Goal: Task Accomplishment & Management: Complete application form

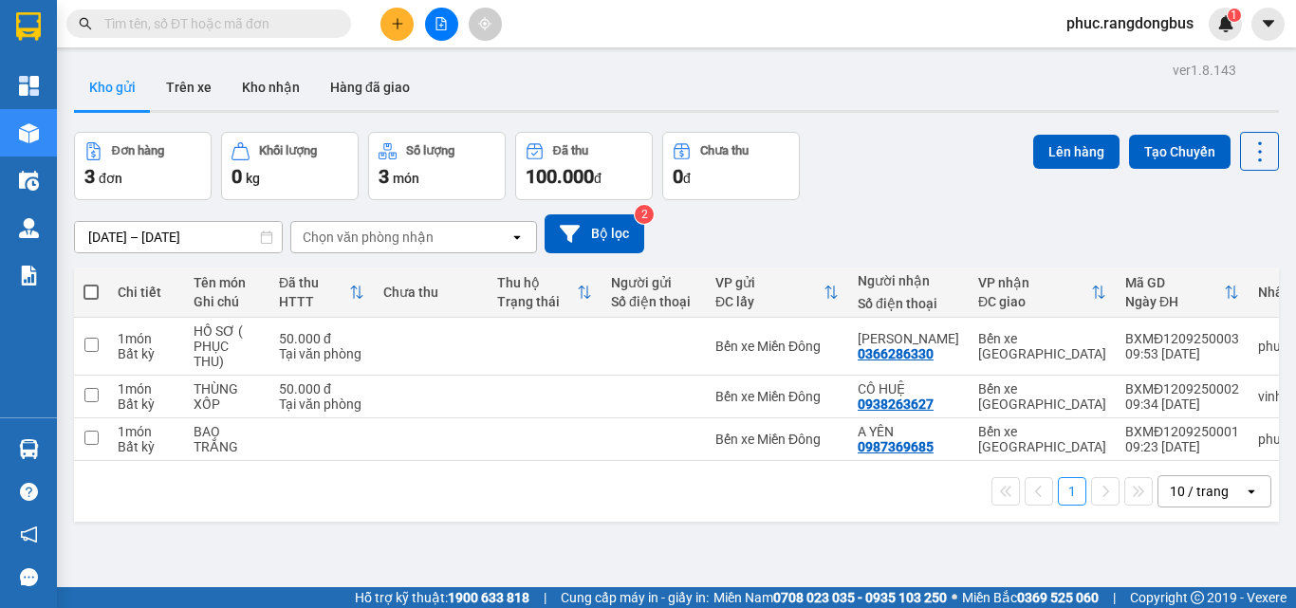
scroll to position [87, 0]
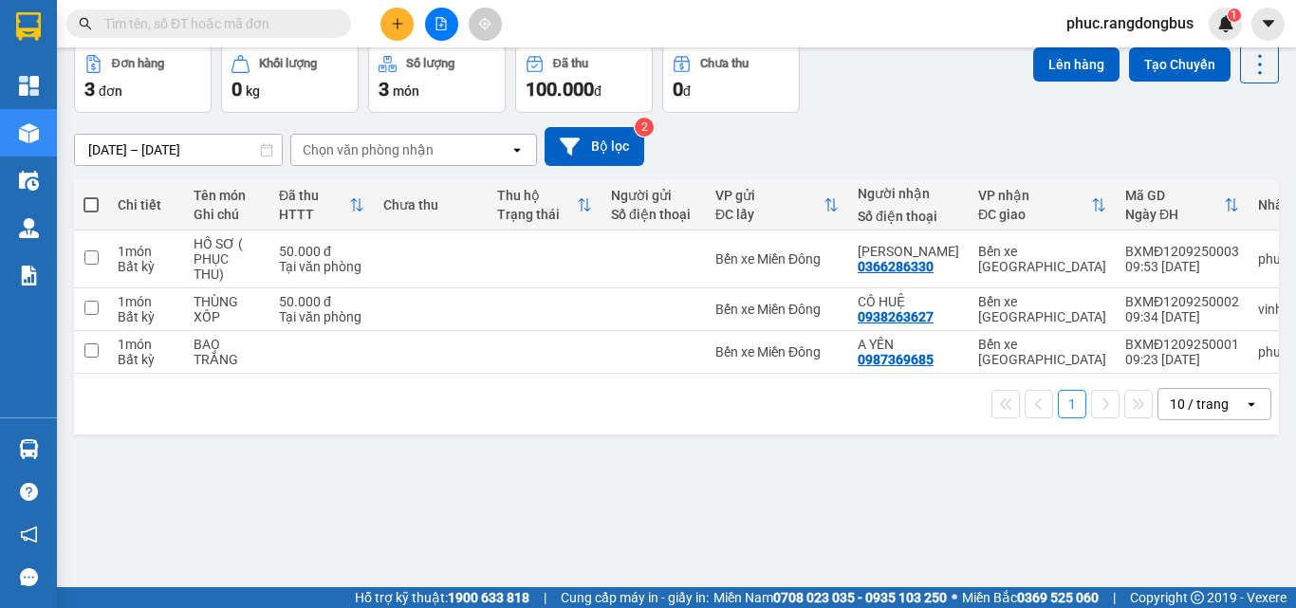
click at [387, 17] on button at bounding box center [396, 24] width 33 height 33
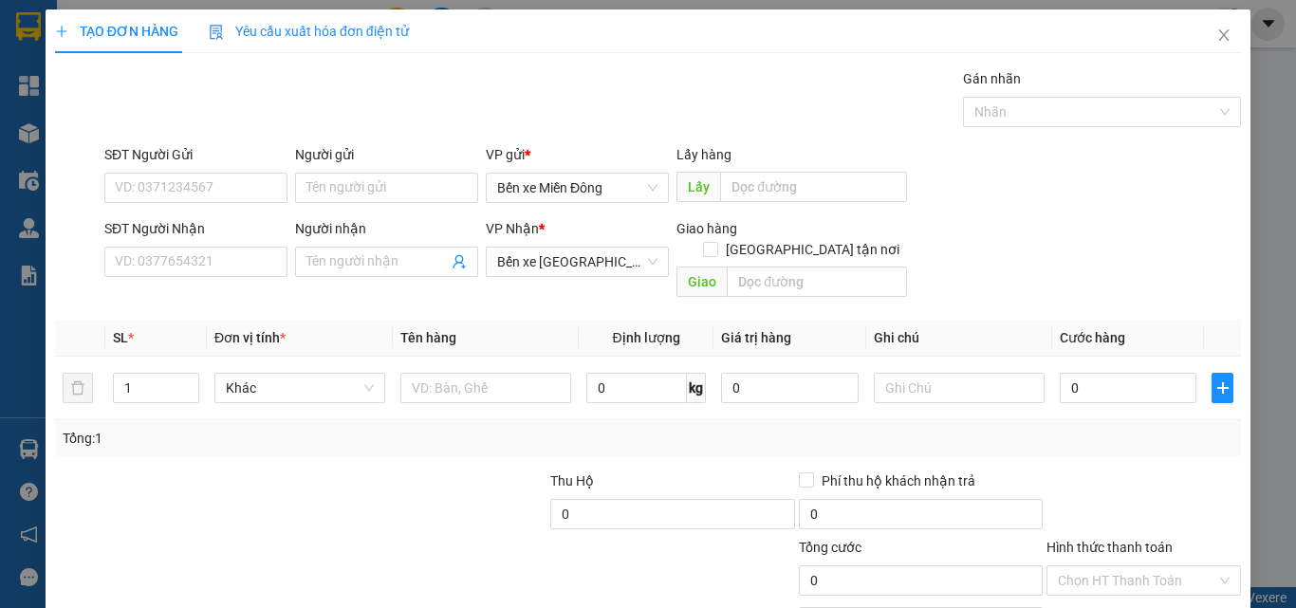
click at [240, 278] on div "SĐT Người Nhận VD: 0377654321" at bounding box center [195, 251] width 183 height 66
click at [50, 204] on div "TẠO ĐƠN HÀNG Yêu cầu xuất hóa đơn điện tử Transit Pickup Surcharge Ids Transit …" at bounding box center [648, 354] width 1205 height 691
click at [189, 263] on input "SĐT Người Nhận" at bounding box center [195, 262] width 183 height 30
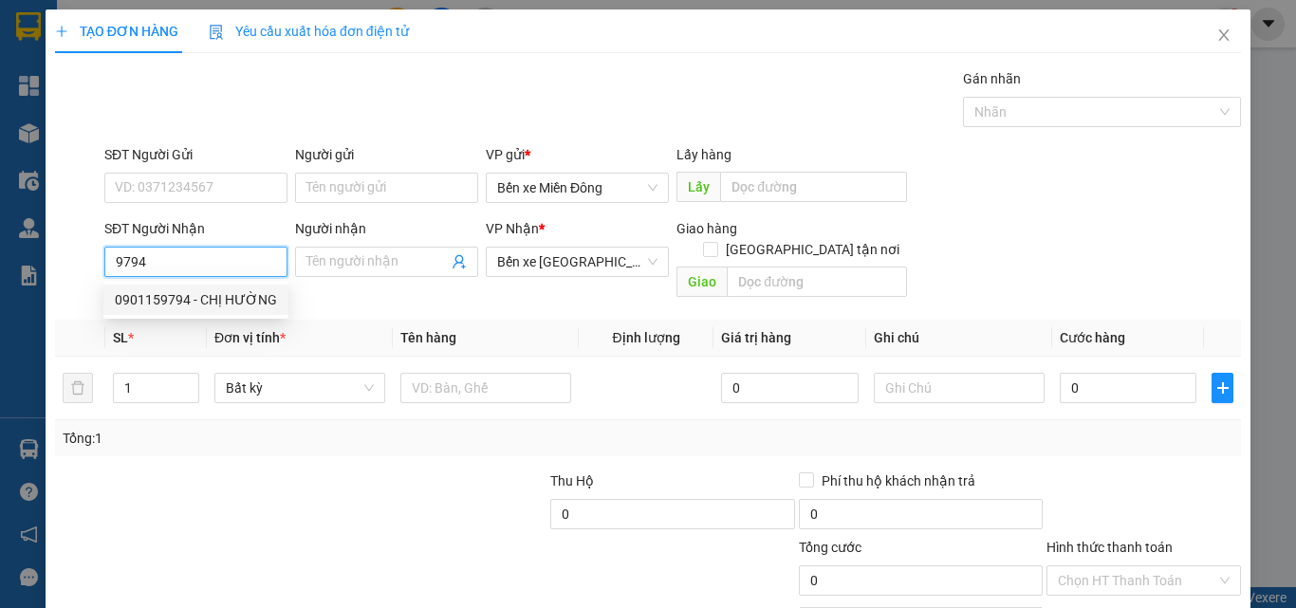
click at [190, 295] on div "0901159794 - CHỊ HƯỜNG" at bounding box center [196, 299] width 162 height 21
type input "0901159794"
type input "CHỊ HƯỜNG"
checkbox input "true"
type input "02 [PERSON_NAME]"
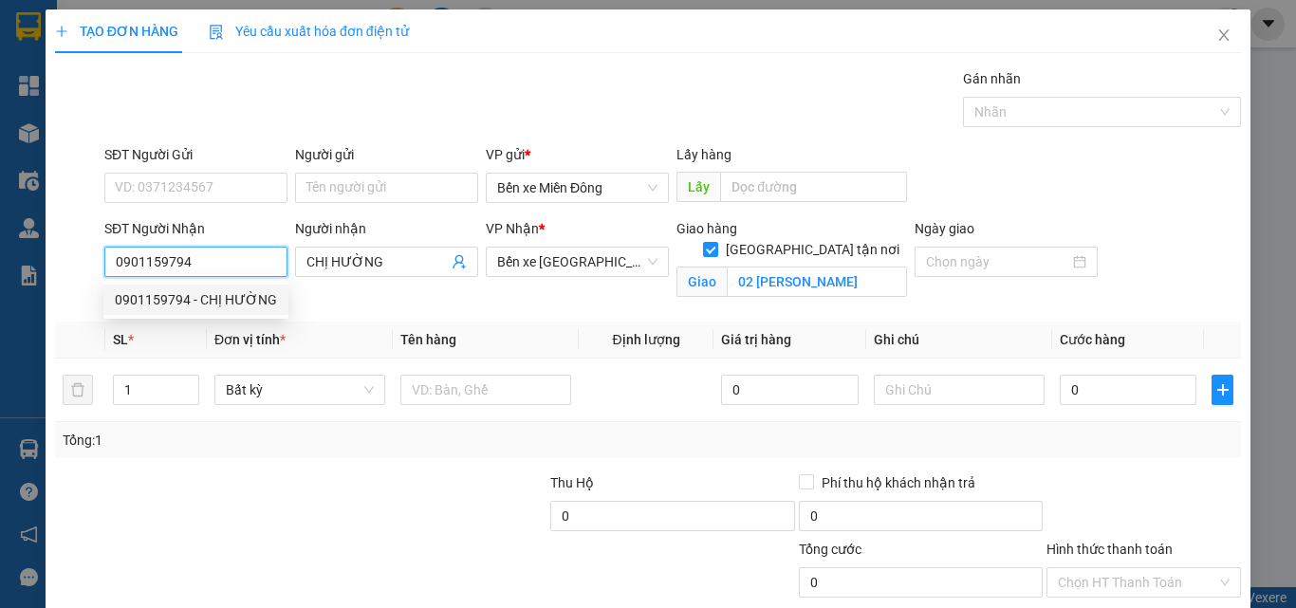
type input "80.000"
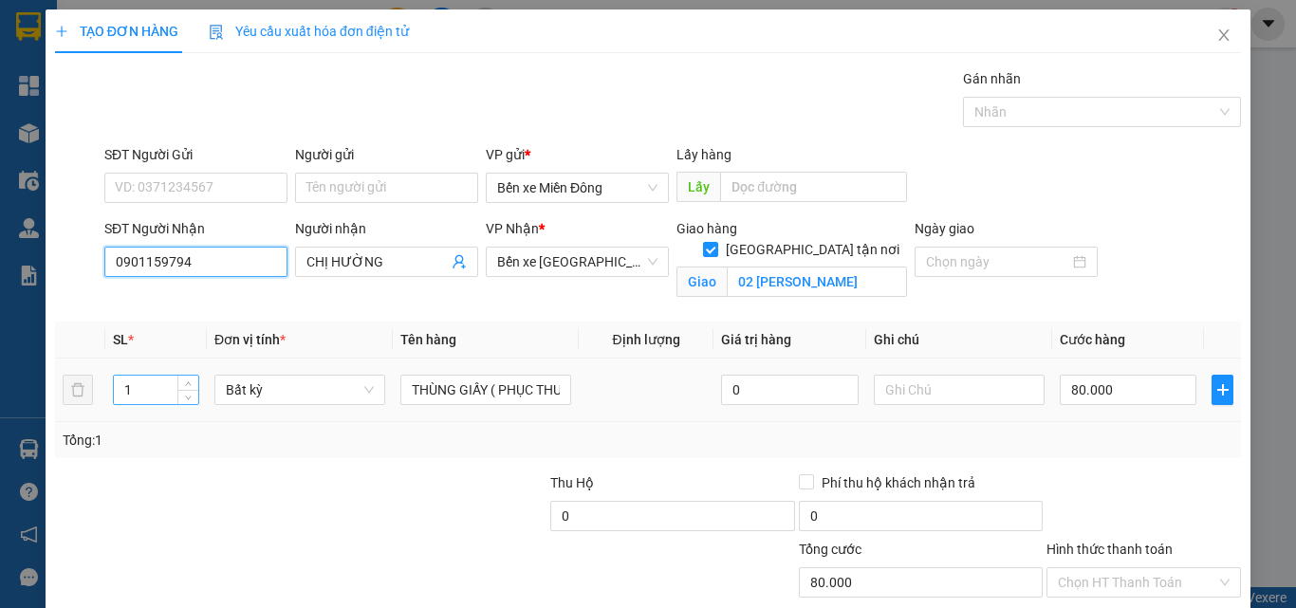
type input "0901159794"
click at [130, 392] on input "1" at bounding box center [156, 390] width 84 height 28
type input "2"
click at [1139, 390] on input "80.000" at bounding box center [1128, 390] width 137 height 30
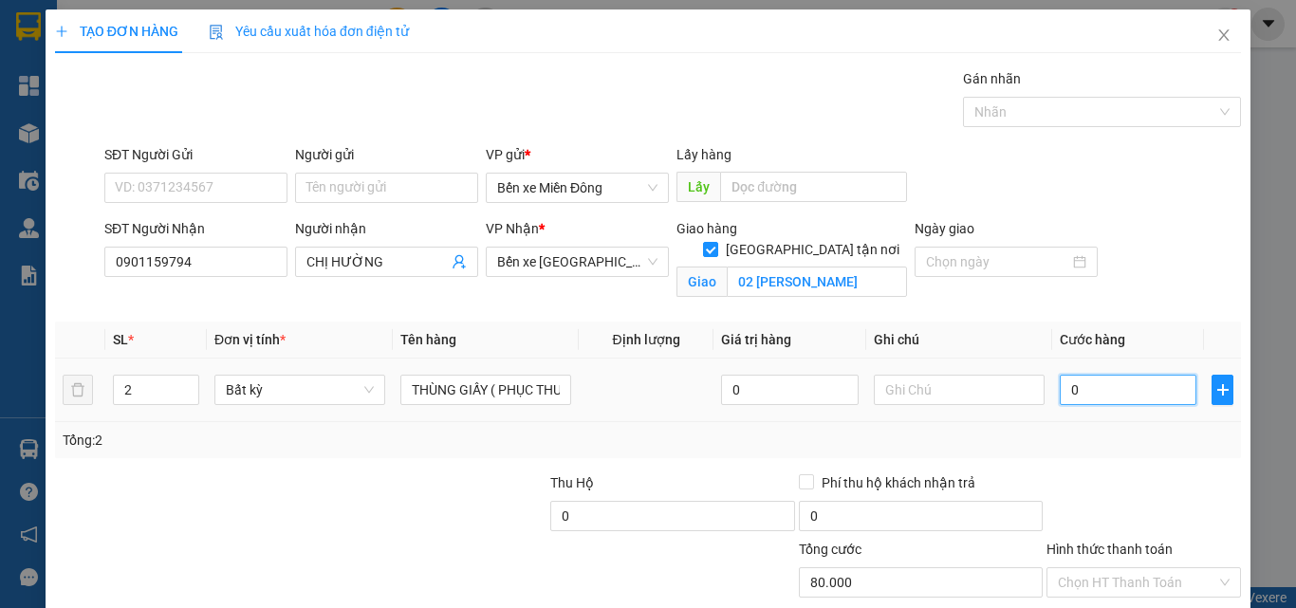
type input "01"
type input "1"
type input "014"
type input "14"
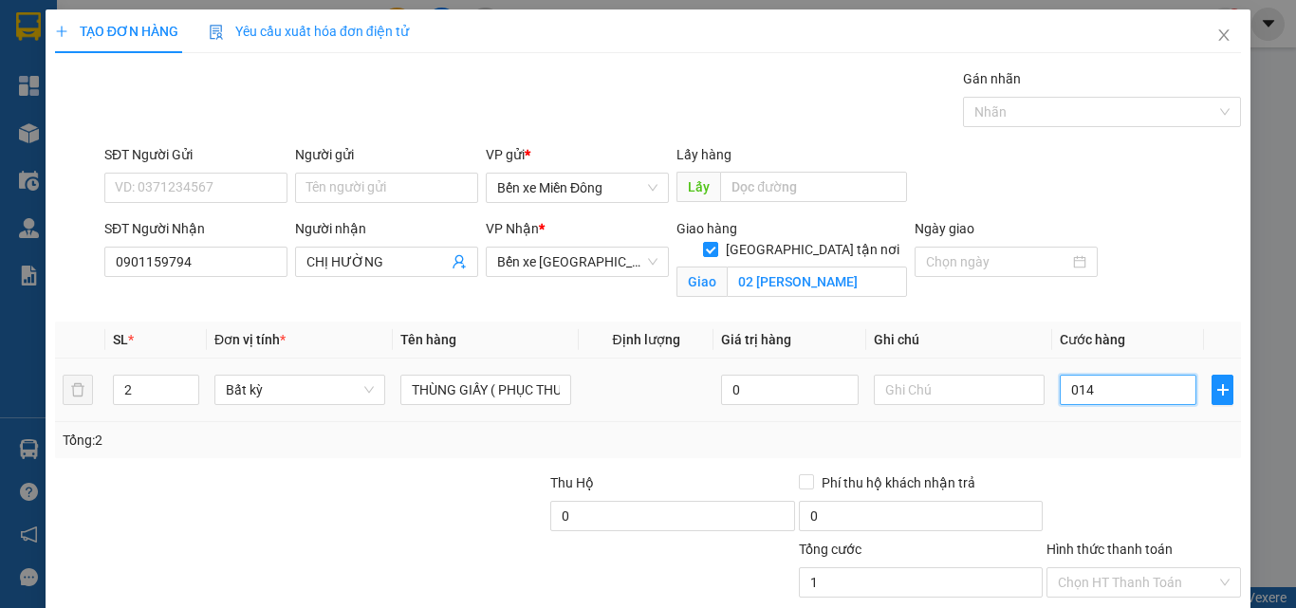
type input "14"
type input "140"
type input "0.140"
type input "14"
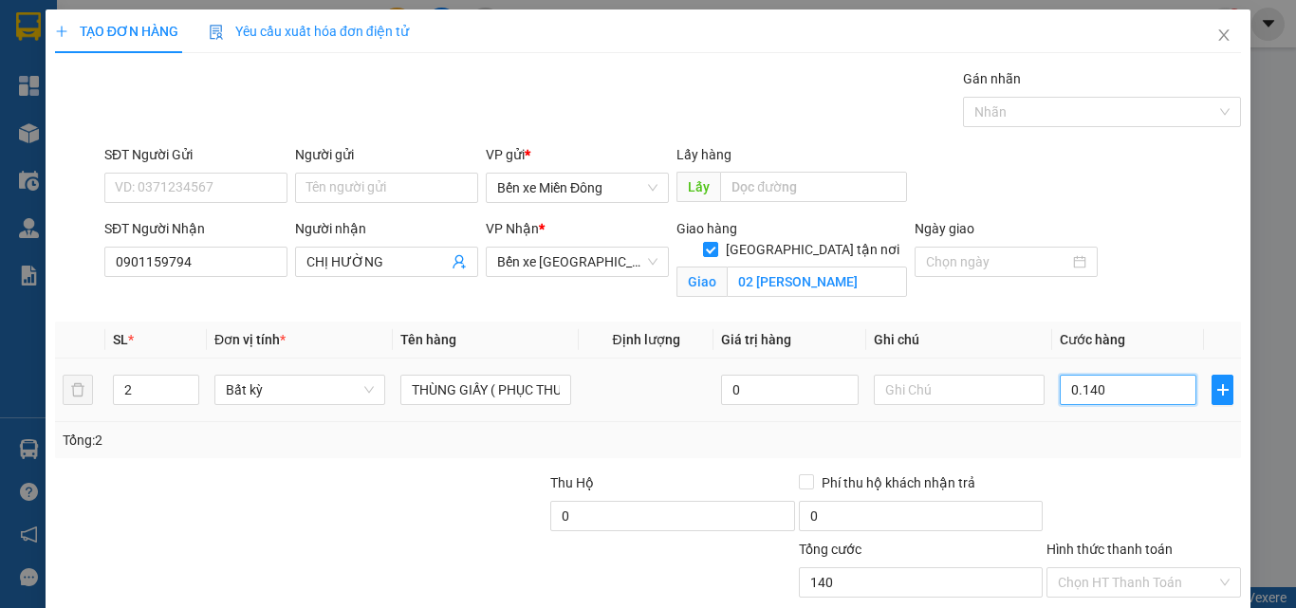
type input "14"
type input "014"
type input "1"
type input "01"
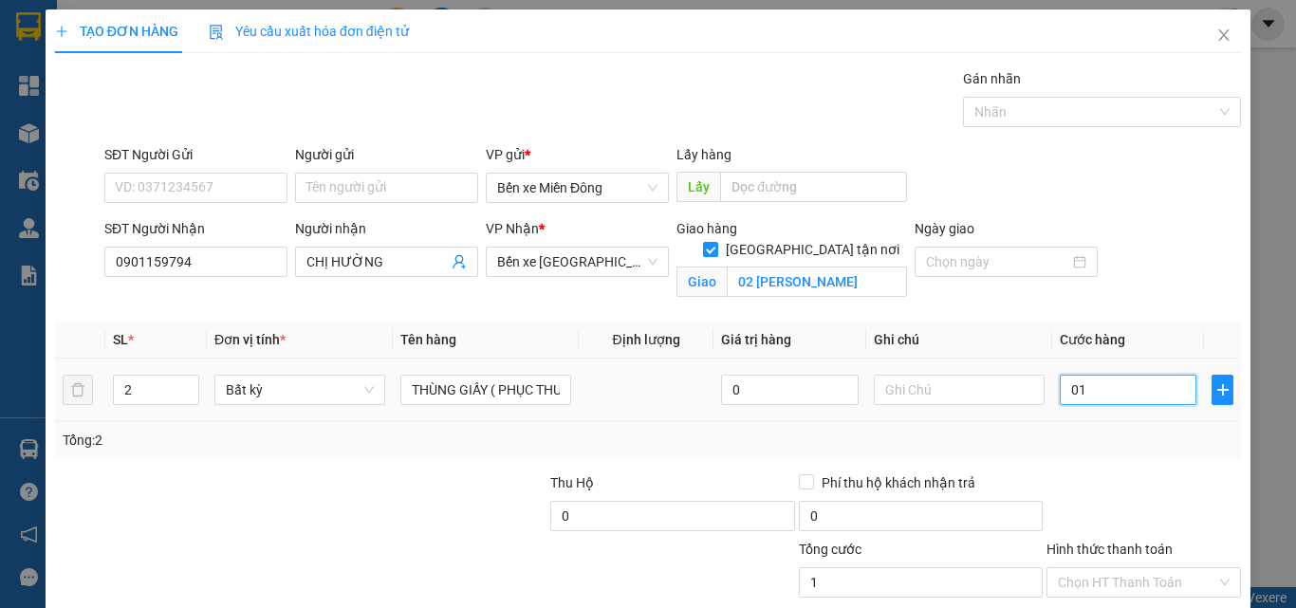
type input "0"
click at [1060, 397] on input "0" at bounding box center [1128, 390] width 137 height 30
type input "10"
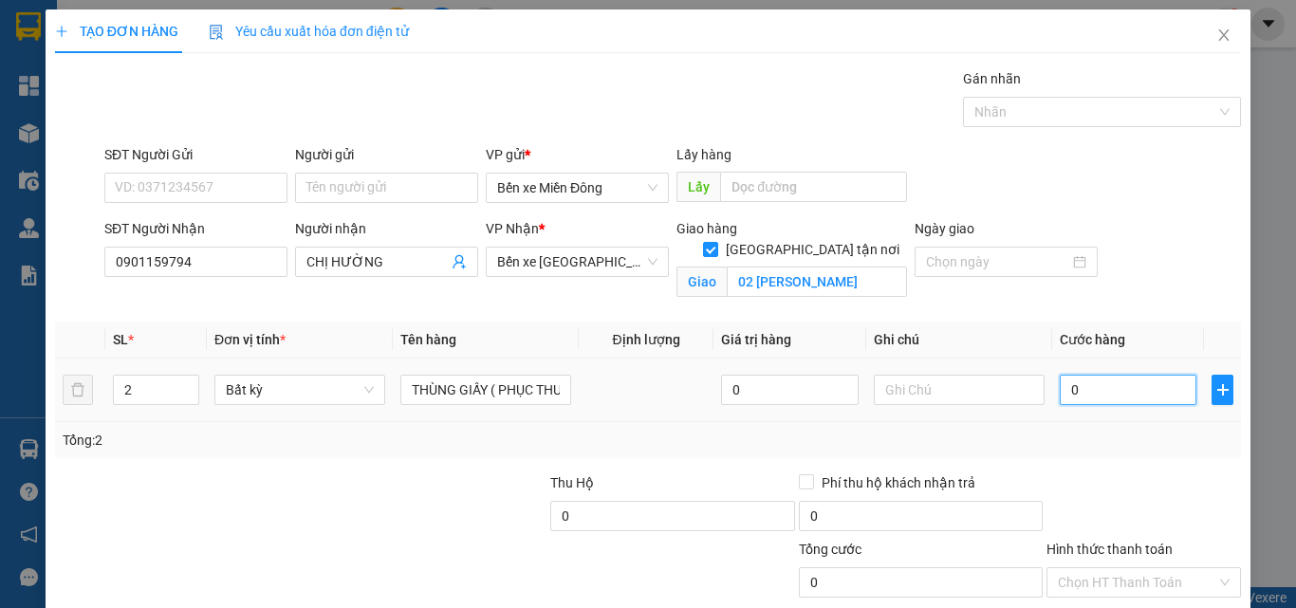
type input "10"
type input "140"
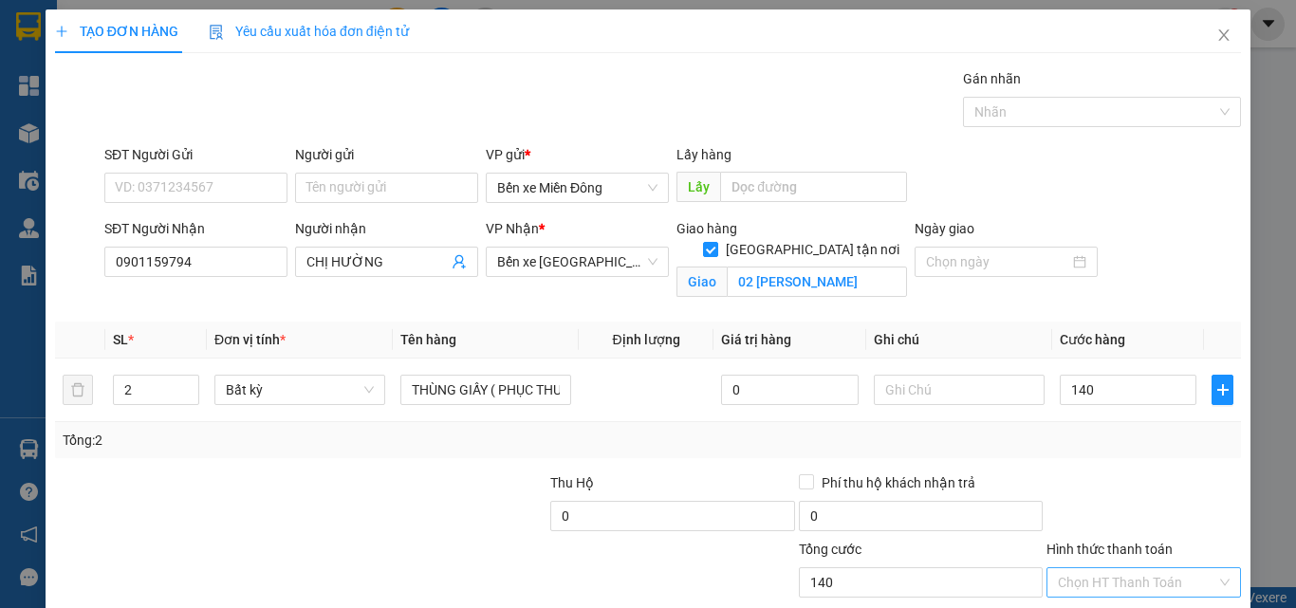
type input "140.000"
click at [1065, 575] on input "Hình thức thanh toán" at bounding box center [1137, 582] width 158 height 28
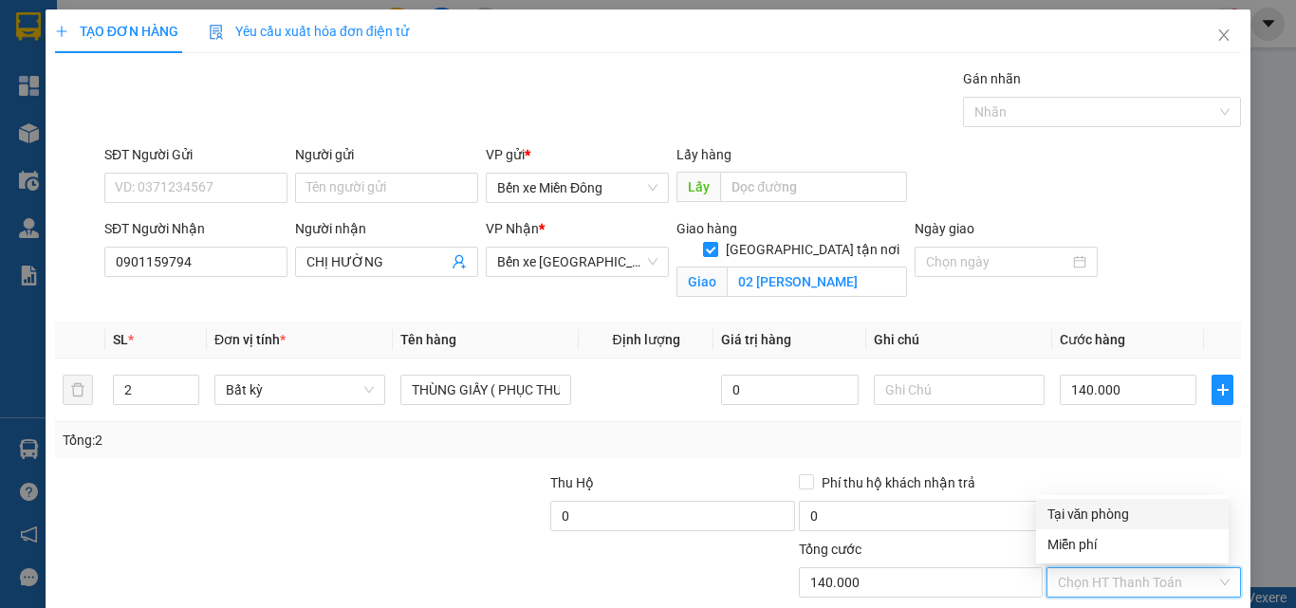
click at [1066, 506] on div "Tại văn phòng" at bounding box center [1132, 514] width 170 height 21
type input "0"
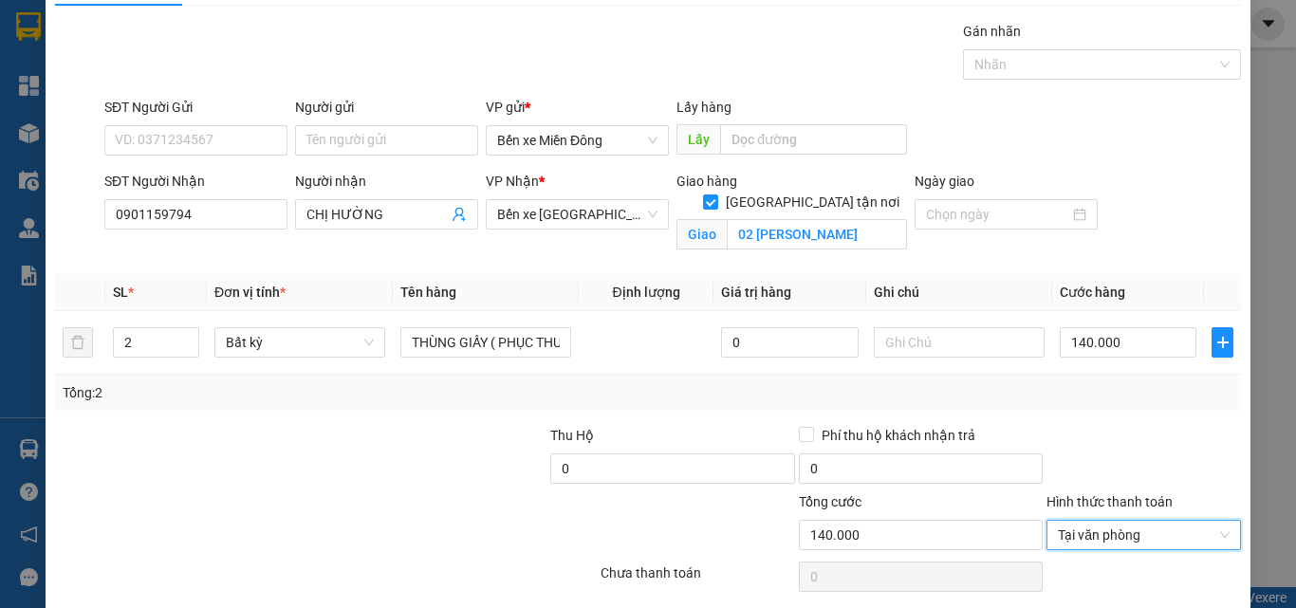
scroll to position [117, 0]
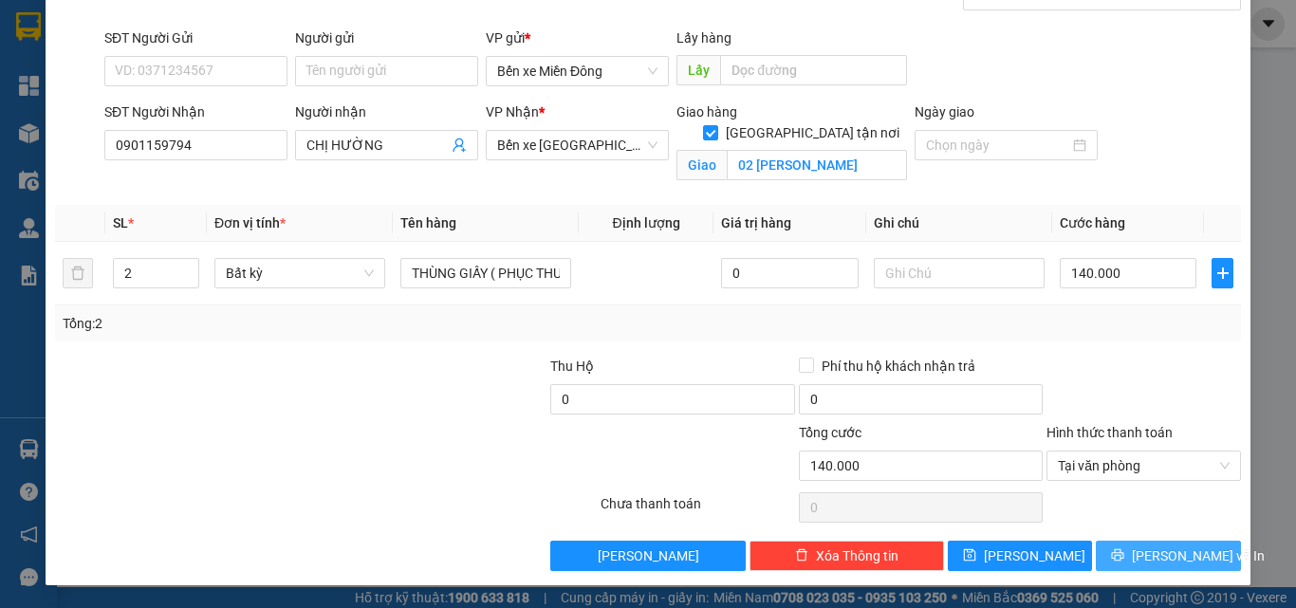
click at [1145, 562] on span "[PERSON_NAME] và In" at bounding box center [1198, 555] width 133 height 21
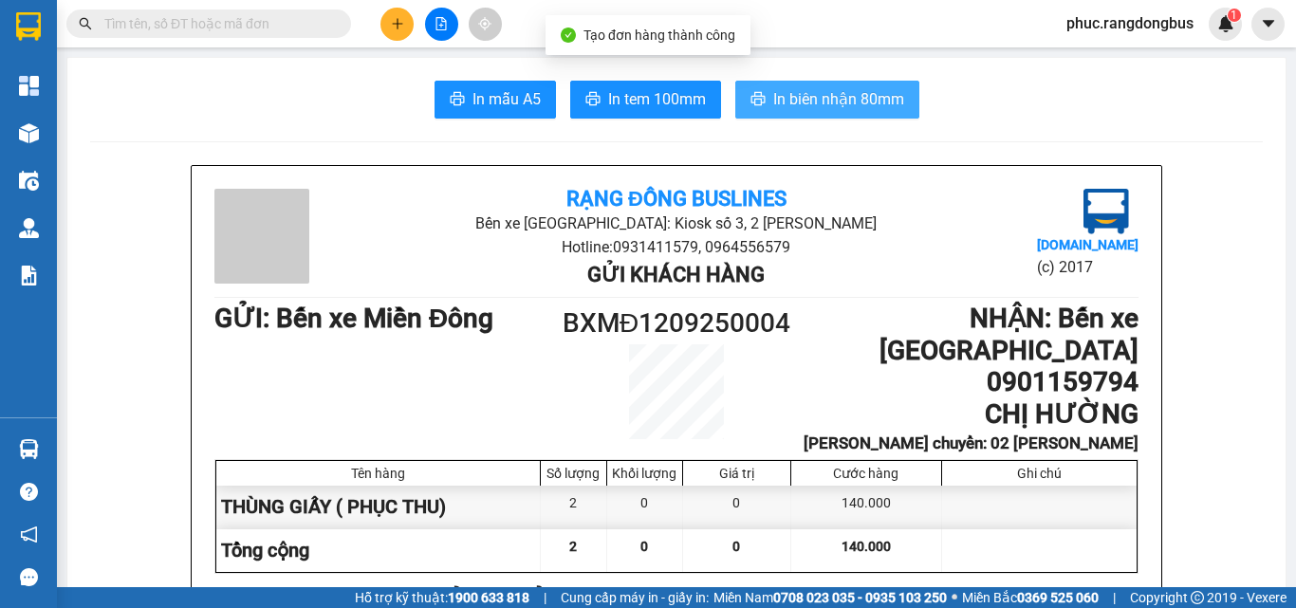
click at [889, 110] on span "In biên nhận 80mm" at bounding box center [838, 99] width 131 height 24
